Goal: Task Accomplishment & Management: Complete application form

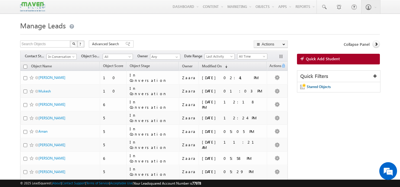
click at [310, 61] on span "Quick Add Student" at bounding box center [323, 58] width 34 height 5
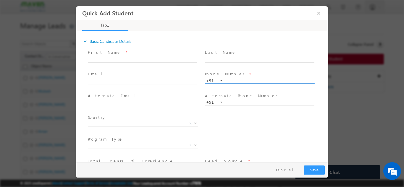
click at [241, 79] on input "text" at bounding box center [260, 81] width 110 height 6
type input "9071124666"
click at [248, 65] on span at bounding box center [259, 65] width 109 height 7
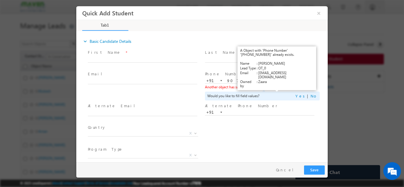
click at [274, 88] on link "View Details" at bounding box center [277, 87] width 18 height 4
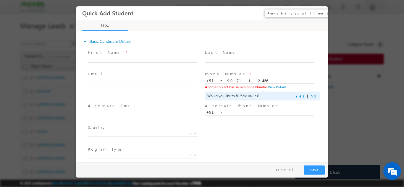
click at [317, 12] on button "×" at bounding box center [319, 12] width 10 height 11
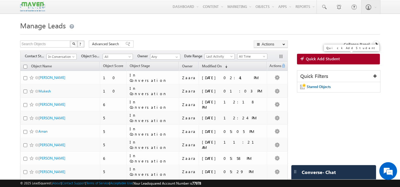
click at [332, 59] on span "Quick Add Student" at bounding box center [323, 58] width 34 height 5
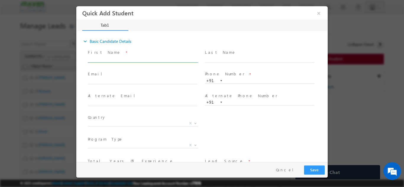
click at [107, 59] on input "text" at bounding box center [143, 60] width 110 height 6
click at [167, 60] on input "Samuel samakshay2000@gmail.com 8741369205" at bounding box center [143, 60] width 110 height 6
type input "Samuel samakshay2000@gmail.com"
click at [242, 82] on input "text" at bounding box center [260, 81] width 110 height 6
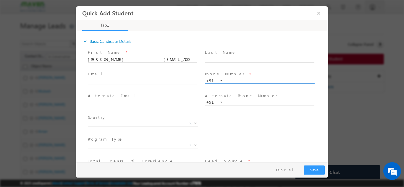
paste input "8741369205"
click at [226, 82] on input "8741369205" at bounding box center [260, 81] width 110 height 6
type input "8741369205"
click at [110, 92] on div "Alternate Email *" at bounding box center [145, 102] width 117 height 22
drag, startPoint x: 105, startPoint y: 61, endPoint x: 155, endPoint y: 64, distance: 50.1
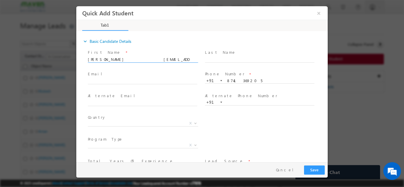
click at [155, 63] on span "Samuel samakshay2000@gmail.com" at bounding box center [145, 59] width 115 height 7
type input "[PERSON_NAME]"
click at [143, 83] on input "text" at bounding box center [143, 81] width 110 height 6
paste input "[EMAIL_ADDRESS][DOMAIN_NAME]"
type input "[EMAIL_ADDRESS][DOMAIN_NAME]"
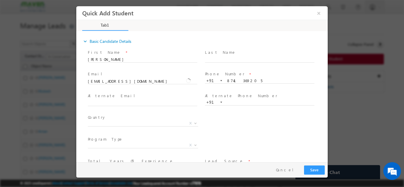
click at [141, 70] on div "Email * samakshay2000@gmail.com" at bounding box center [145, 81] width 117 height 22
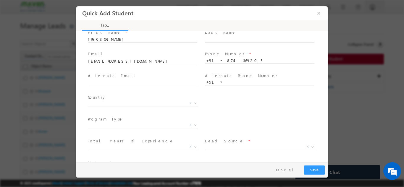
scroll to position [30, 0]
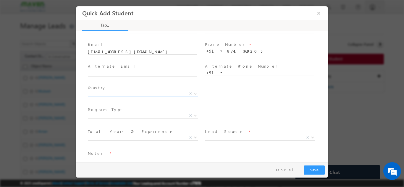
click at [102, 94] on span "X" at bounding box center [143, 94] width 110 height 6
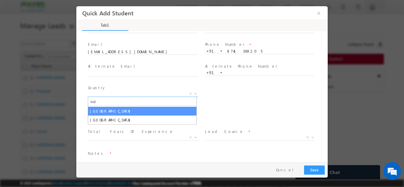
type input "ind"
select select "[GEOGRAPHIC_DATA]"
select select
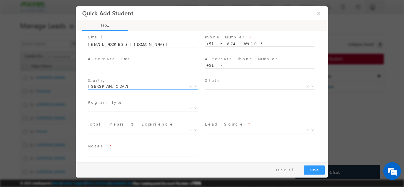
scroll to position [41, 0]
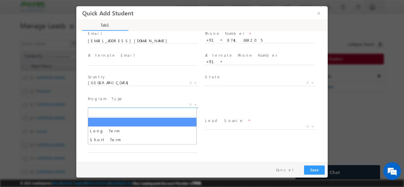
click at [98, 105] on span "X" at bounding box center [143, 105] width 110 height 6
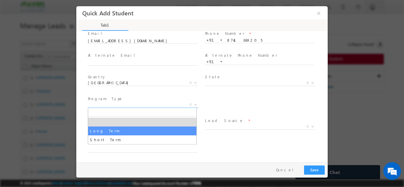
select select "Long Term"
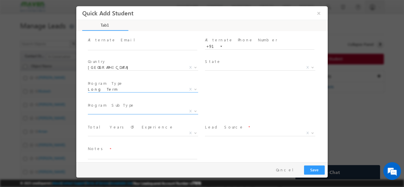
scroll to position [62, 0]
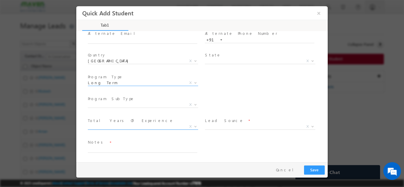
click at [98, 126] on span "X" at bounding box center [143, 127] width 110 height 6
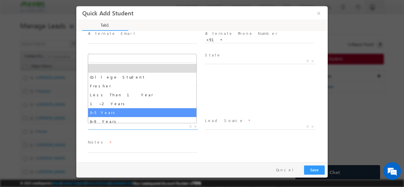
select select "3–5 Years"
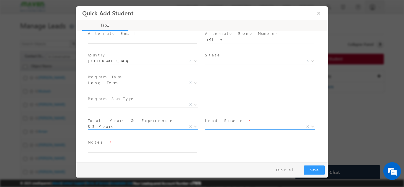
click at [216, 125] on span "X" at bounding box center [260, 127] width 110 height 6
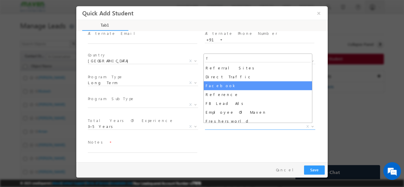
type input "f"
select select "Facebook"
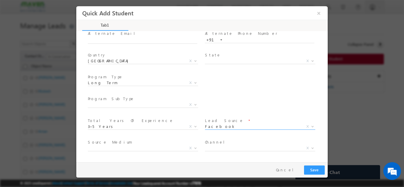
scroll to position [84, 0]
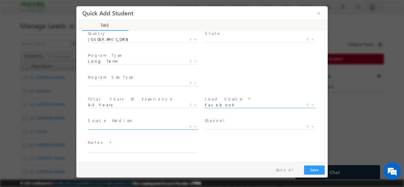
click at [110, 125] on span "X" at bounding box center [143, 127] width 110 height 6
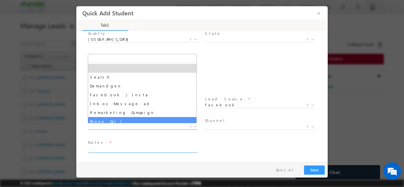
click at [125, 149] on textarea at bounding box center [143, 149] width 110 height 7
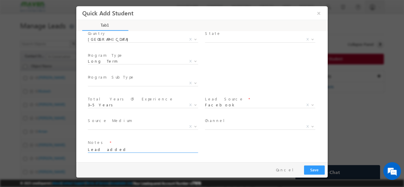
type textarea "Lead added"
click at [312, 168] on button "Save" at bounding box center [314, 169] width 21 height 9
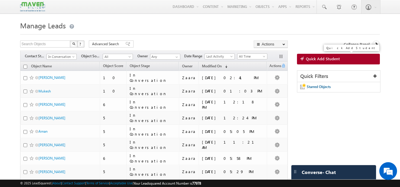
click at [342, 60] on link "Quick Add Student" at bounding box center [338, 59] width 83 height 11
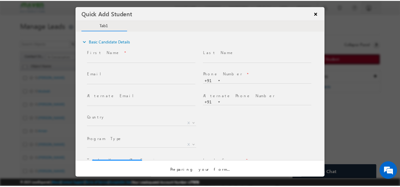
scroll to position [0, 0]
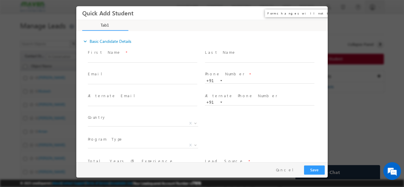
click at [321, 15] on button "×" at bounding box center [319, 12] width 10 height 11
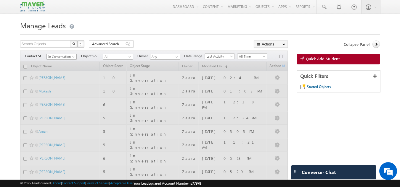
click at [61, 57] on span "In Conversation" at bounding box center [61, 56] width 28 height 5
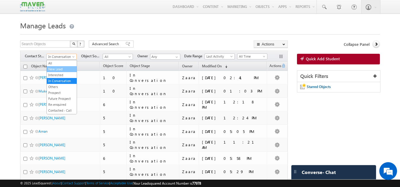
click at [61, 67] on link "New Lead" at bounding box center [62, 69] width 30 height 5
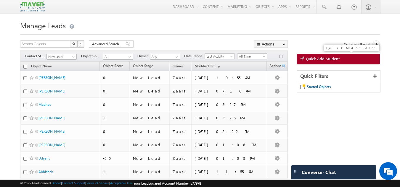
click at [334, 60] on span "Quick Add Student" at bounding box center [323, 58] width 34 height 5
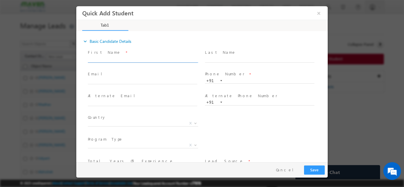
click at [101, 59] on input "text" at bounding box center [143, 60] width 110 height 6
drag, startPoint x: 113, startPoint y: 59, endPoint x: 147, endPoint y: 60, distance: 33.2
click at [147, 60] on input "Ajay Sharma ajay106@gmail.com 9620641965" at bounding box center [143, 60] width 110 height 6
type input "Ajay Sharma 9620641965"
click at [135, 80] on input "text" at bounding box center [143, 81] width 110 height 6
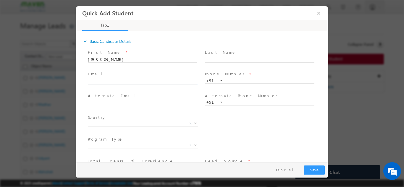
paste input "ajay106@gmail.com"
type input "ajay106@gmail.com"
click at [128, 58] on input "Ajay Sharma 9620641965" at bounding box center [143, 60] width 110 height 6
type input "Ajay Sharma"
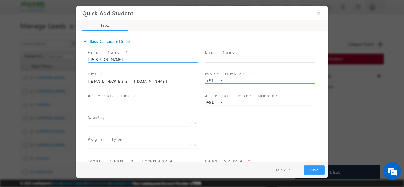
click at [232, 79] on input "text" at bounding box center [260, 81] width 110 height 6
paste input "9620641965"
type input "9620641965"
click at [231, 70] on div "Phone Number * +91-9620641965 9620641965 +91" at bounding box center [262, 80] width 117 height 21
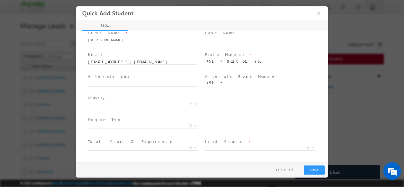
scroll to position [30, 0]
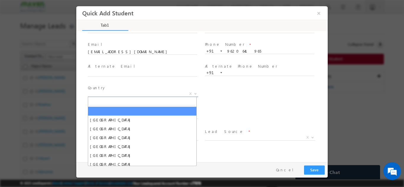
click at [114, 95] on span "X" at bounding box center [143, 94] width 110 height 6
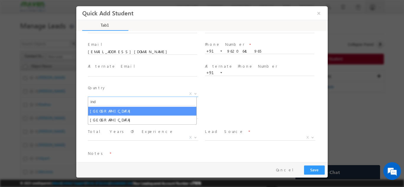
type input "ind"
select select "[GEOGRAPHIC_DATA]"
select select
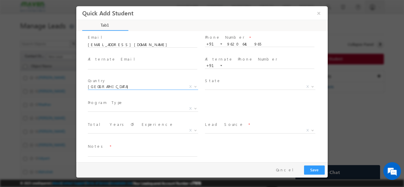
scroll to position [41, 0]
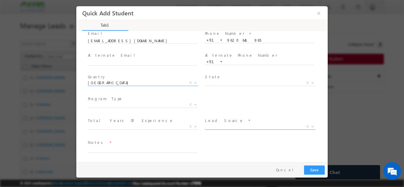
click at [228, 125] on span "X" at bounding box center [260, 127] width 110 height 6
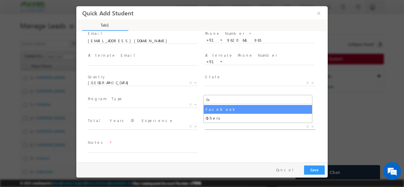
type input "fa"
select select "Facebook"
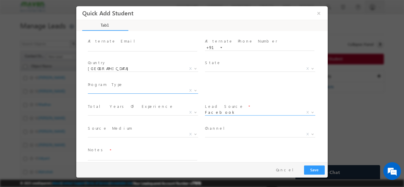
scroll to position [62, 0]
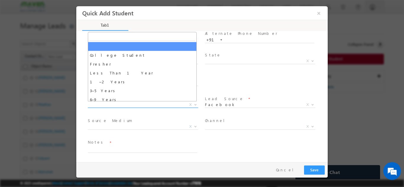
click at [143, 106] on span "X" at bounding box center [143, 105] width 110 height 6
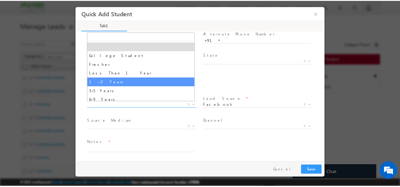
scroll to position [21, 0]
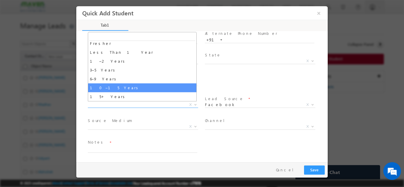
select select "10–15 Years"
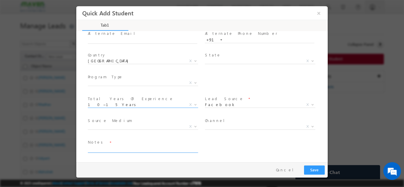
click at [163, 151] on textarea at bounding box center [143, 149] width 110 height 7
type textarea "Lead added"
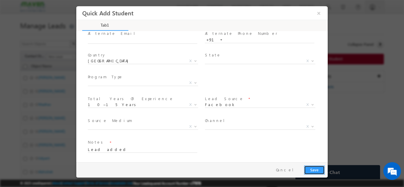
click at [321, 171] on button "Save" at bounding box center [314, 169] width 21 height 9
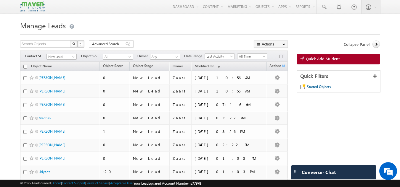
click at [224, 41] on div "Search Objects X ? 9 results found Advanced Search Advanced Search Advanced sea…" at bounding box center [154, 45] width 268 height 9
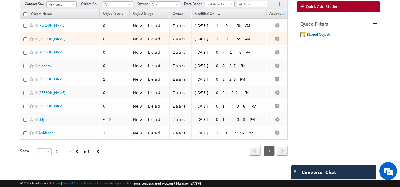
scroll to position [0, 0]
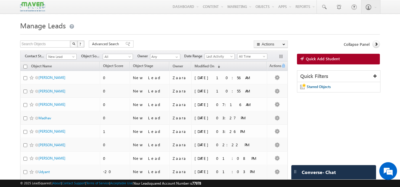
click at [225, 28] on h1 "Manage Leads" at bounding box center [200, 25] width 360 height 12
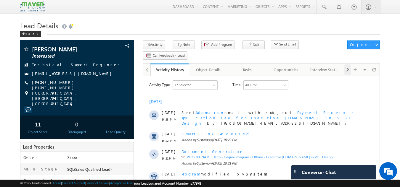
click at [346, 65] on span at bounding box center [348, 70] width 4 height 11
click at [316, 66] on div "Documents" at bounding box center [324, 69] width 29 height 7
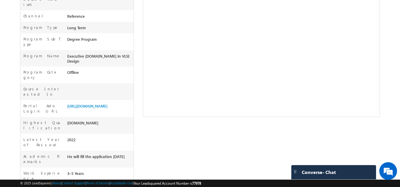
scroll to position [205, 0]
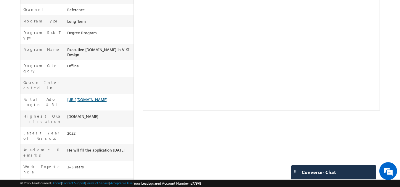
click at [97, 97] on link "https://lsq.mx/aICg" at bounding box center [87, 99] width 40 height 5
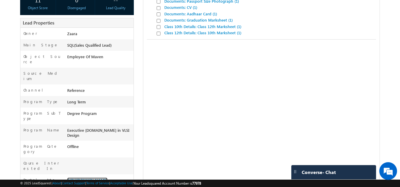
scroll to position [28, 0]
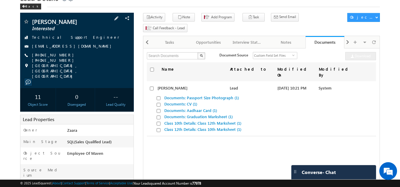
drag, startPoint x: 31, startPoint y: 23, endPoint x: 84, endPoint y: 25, distance: 53.6
click at [84, 25] on div "Dinesh B Bendigeri Interested" at bounding box center [77, 22] width 108 height 6
copy div "Dinesh B Bendigeri"
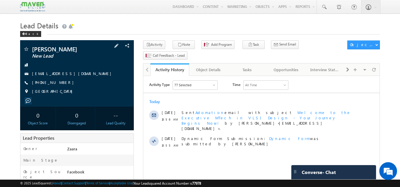
click at [46, 75] on link "[EMAIL_ADDRESS][DOMAIN_NAME]" at bounding box center [73, 73] width 82 height 5
